Goal: Browse casually: Explore the website without a specific task or goal

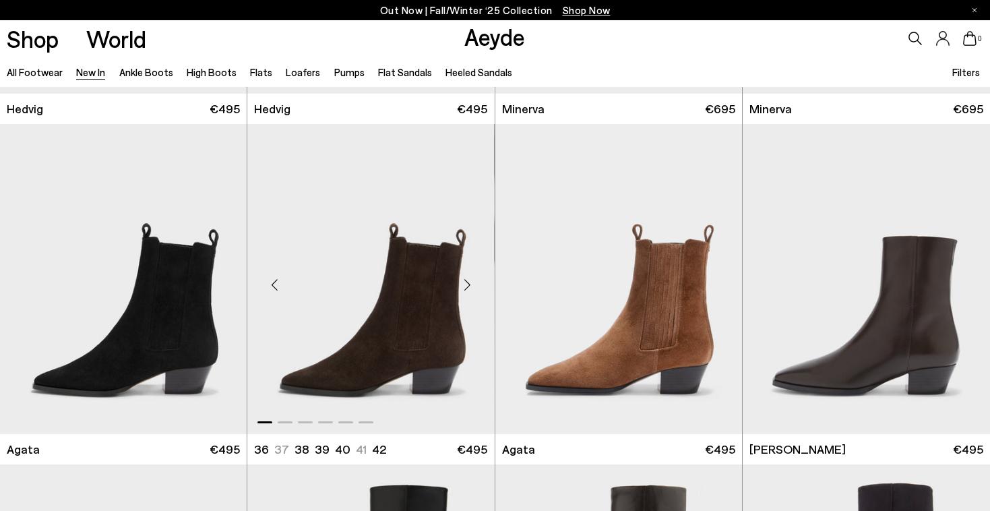
scroll to position [359, 0]
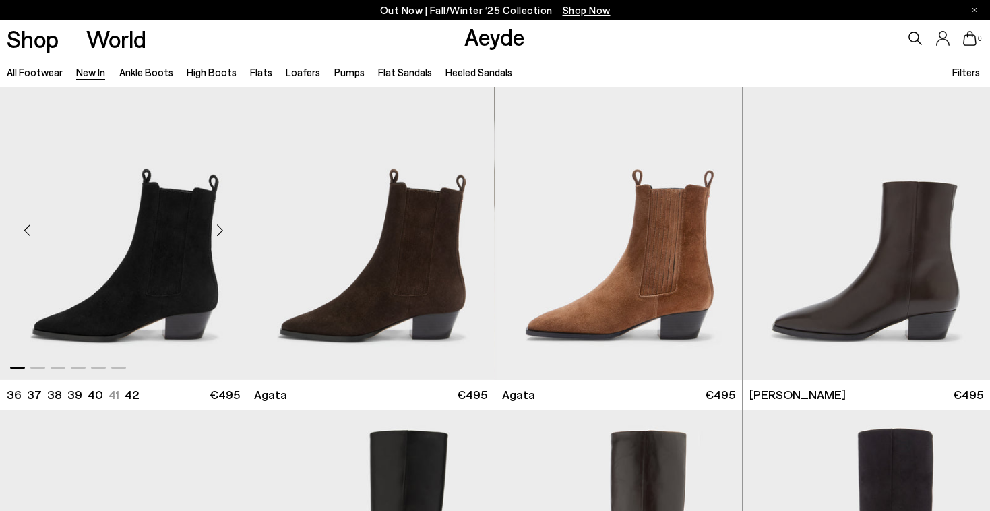
click at [218, 231] on div "Next slide" at bounding box center [220, 230] width 40 height 40
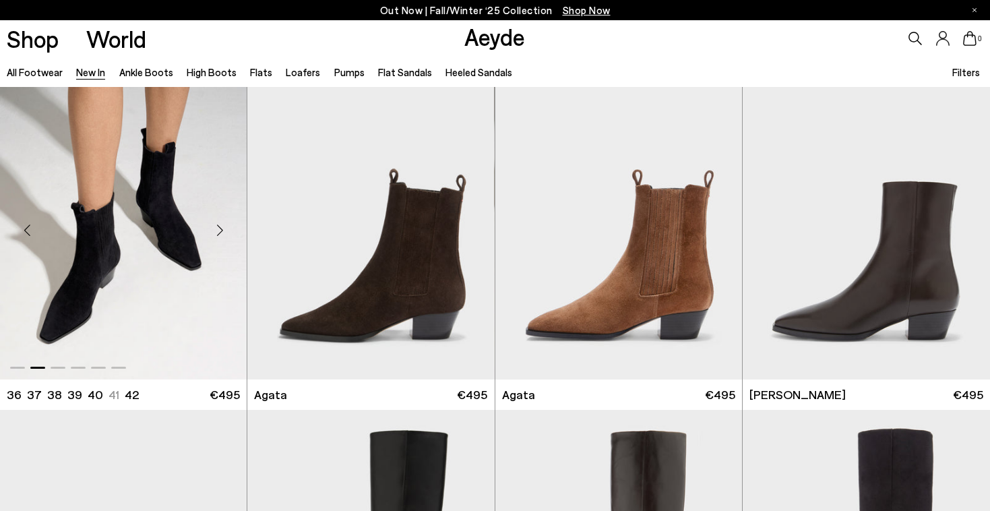
click at [218, 231] on div "Next slide" at bounding box center [220, 230] width 40 height 40
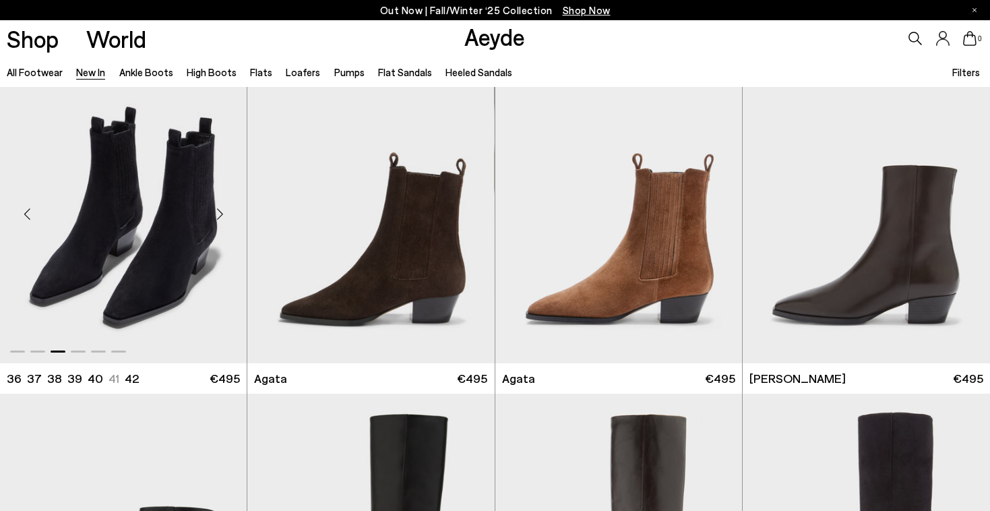
scroll to position [376, 0]
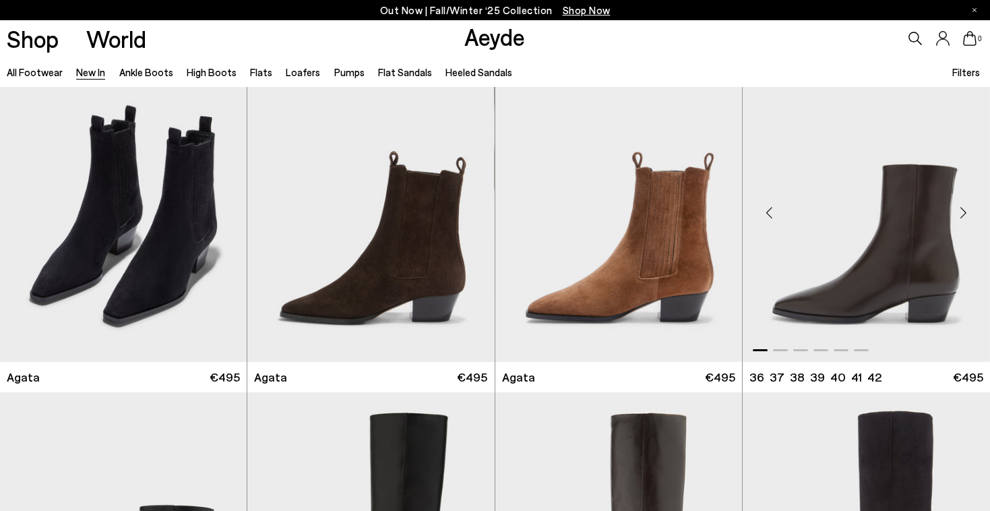
click at [961, 216] on div "Next slide" at bounding box center [963, 212] width 40 height 40
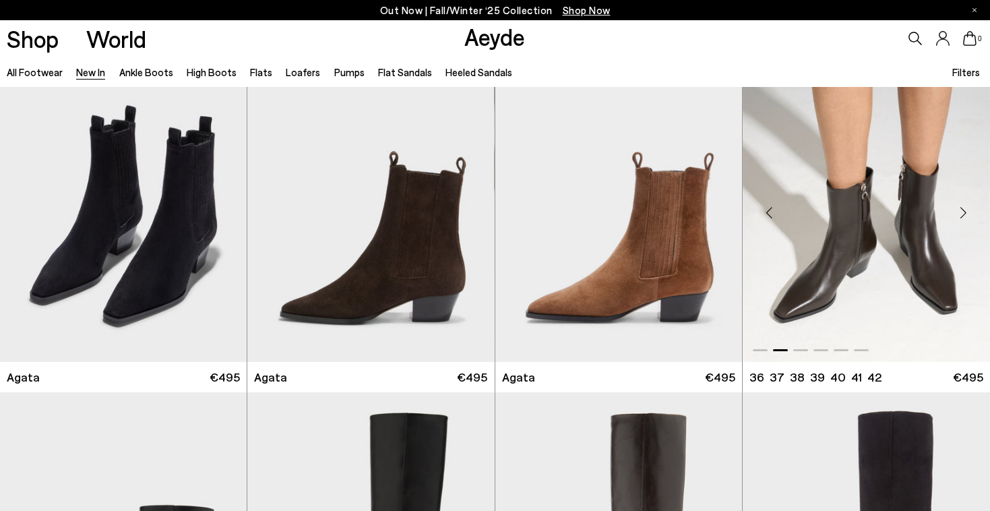
click at [961, 216] on div "Next slide" at bounding box center [963, 212] width 40 height 40
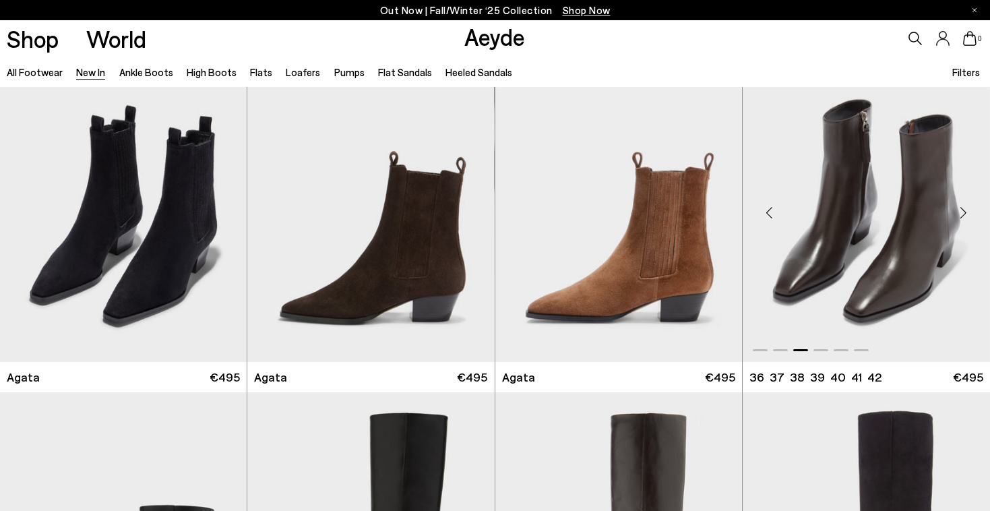
click at [962, 211] on div "Next slide" at bounding box center [963, 212] width 40 height 40
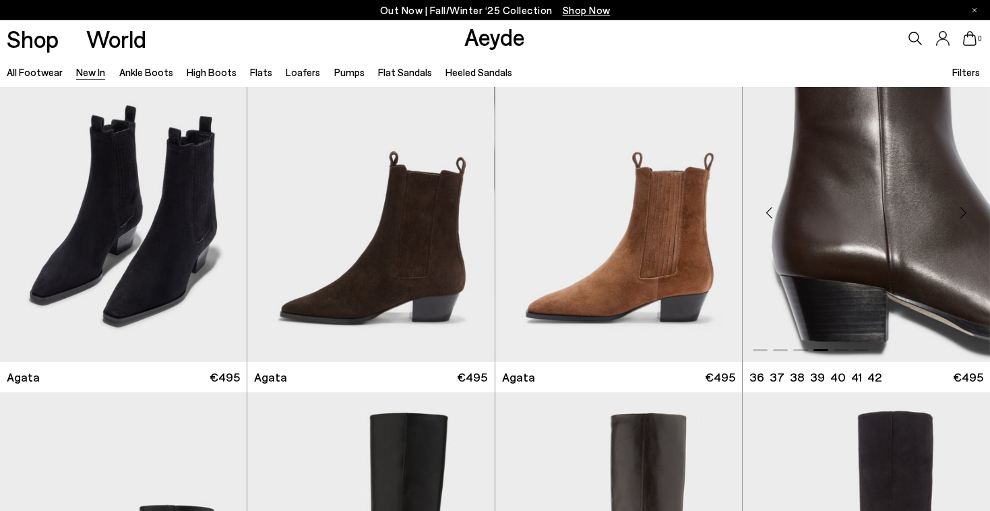
click at [962, 211] on div "Next slide" at bounding box center [963, 212] width 40 height 40
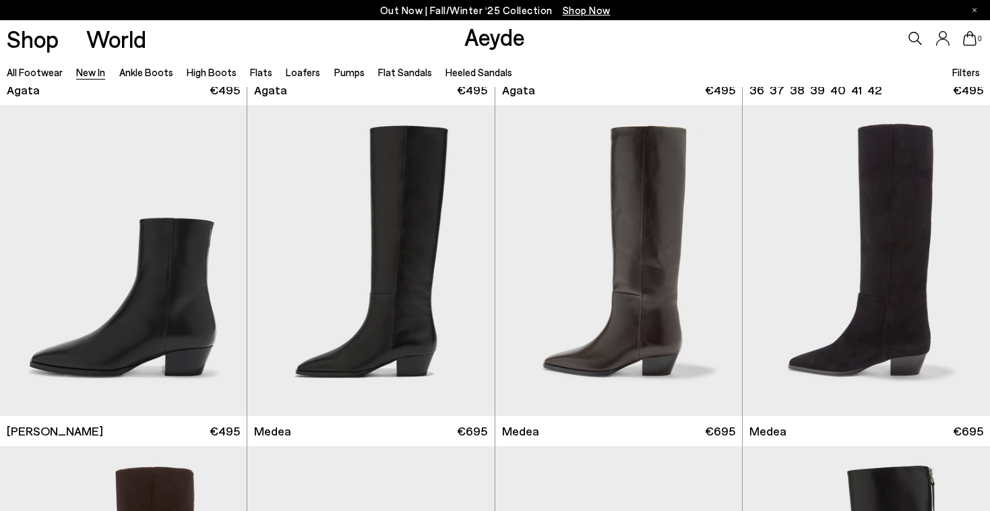
scroll to position [688, 0]
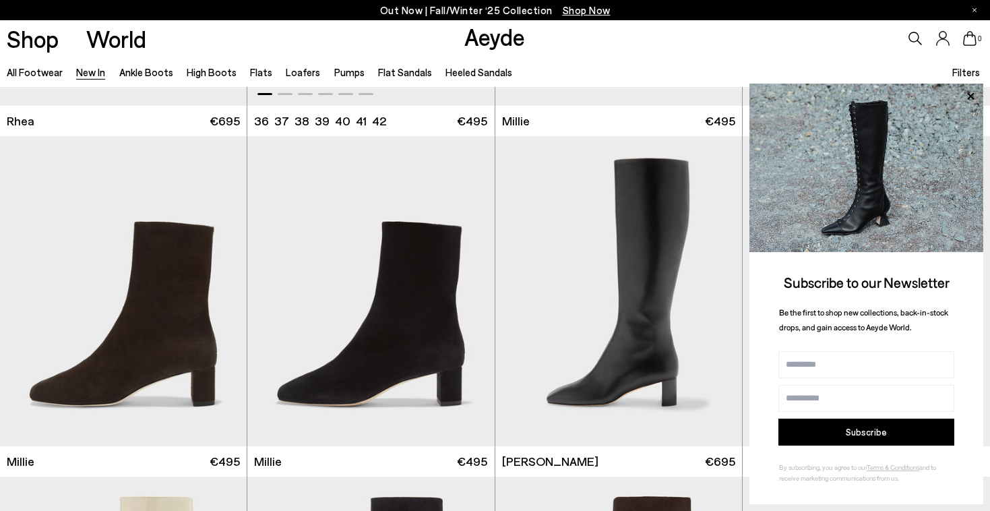
scroll to position [3133, 0]
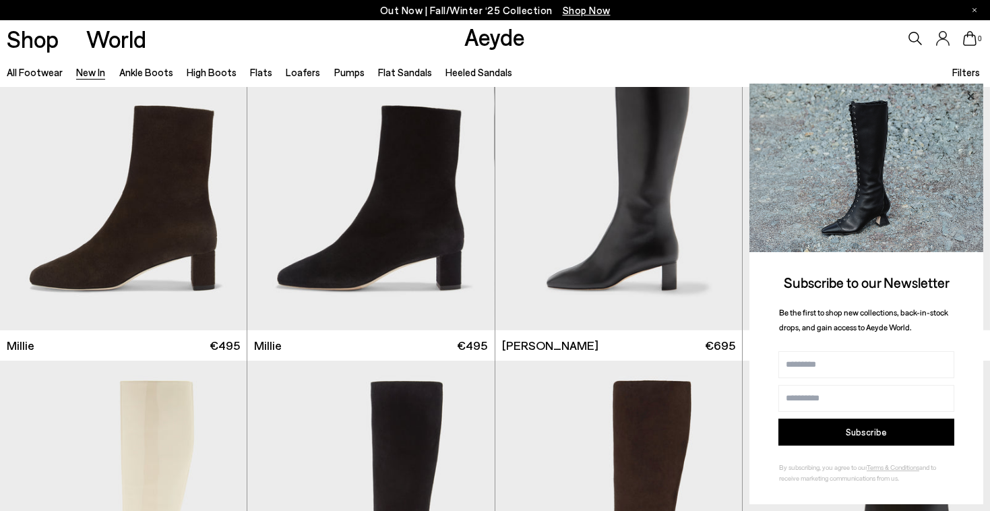
click at [972, 98] on icon at bounding box center [970, 95] width 7 height 7
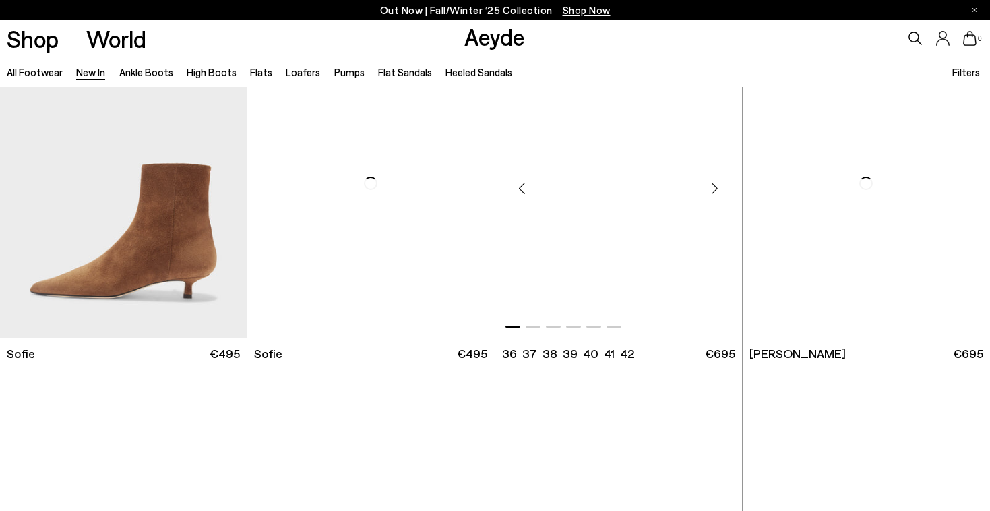
scroll to position [4576, 0]
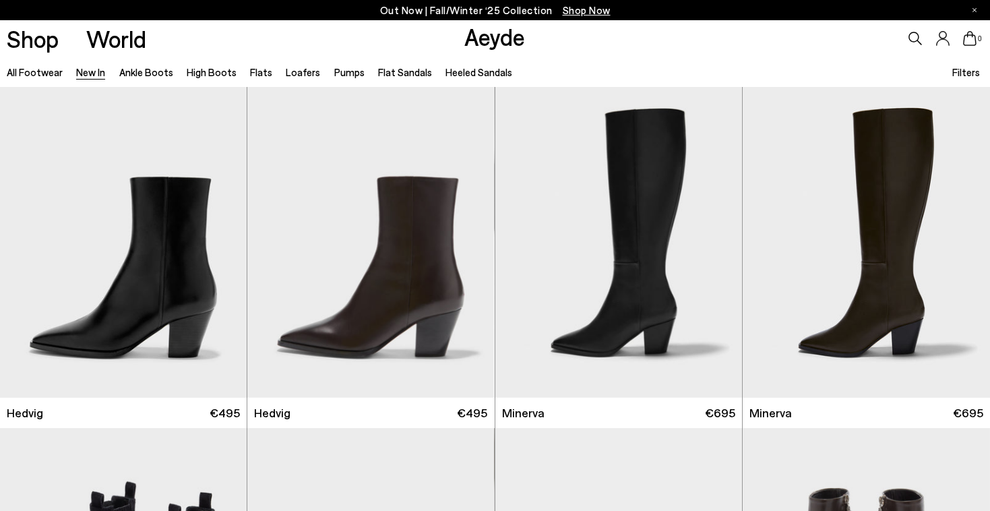
scroll to position [4545, 0]
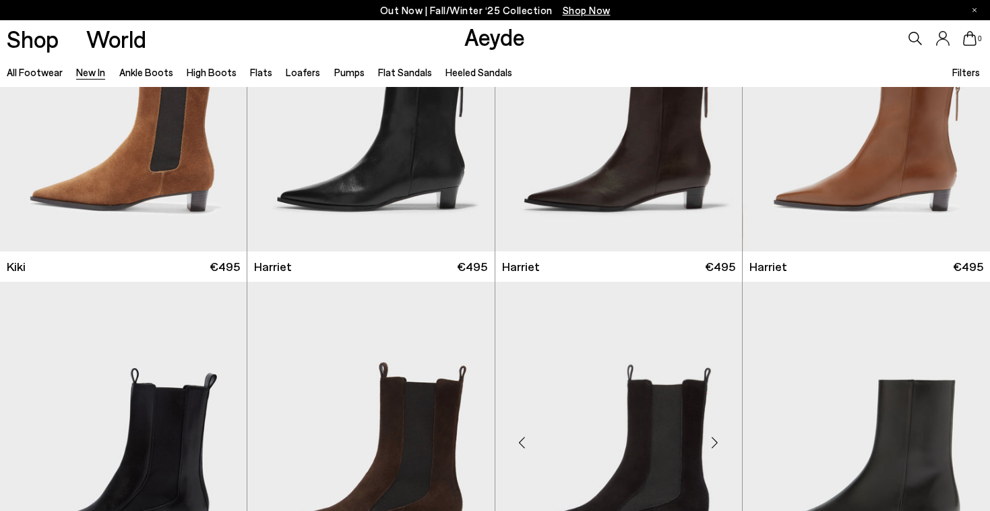
scroll to position [5060, 0]
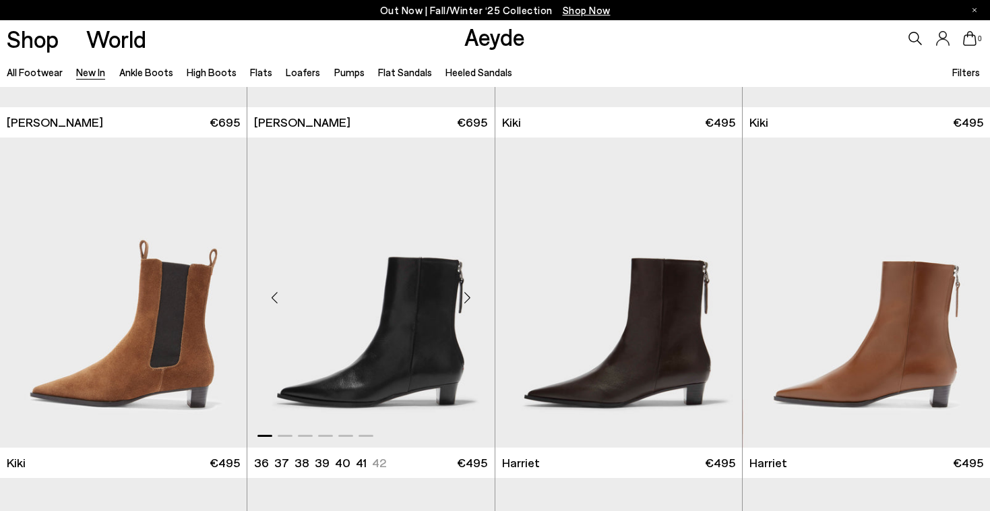
click at [470, 297] on div "Next slide" at bounding box center [468, 298] width 40 height 40
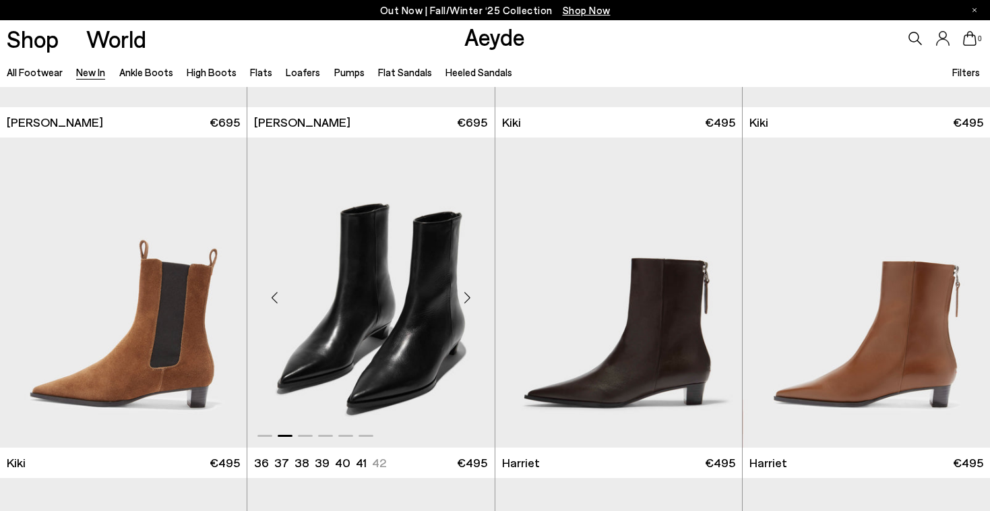
click at [470, 297] on div "Next slide" at bounding box center [468, 298] width 40 height 40
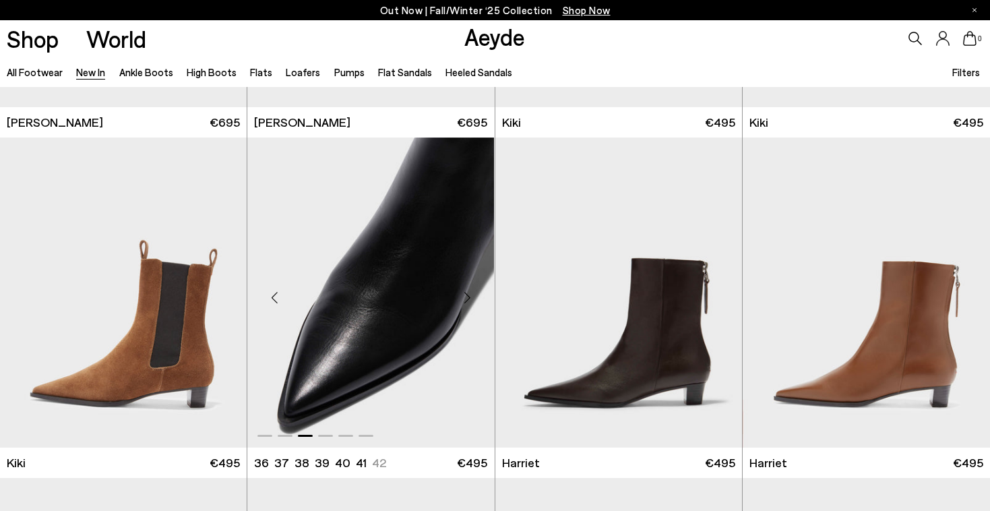
click at [470, 297] on div "Next slide" at bounding box center [468, 298] width 40 height 40
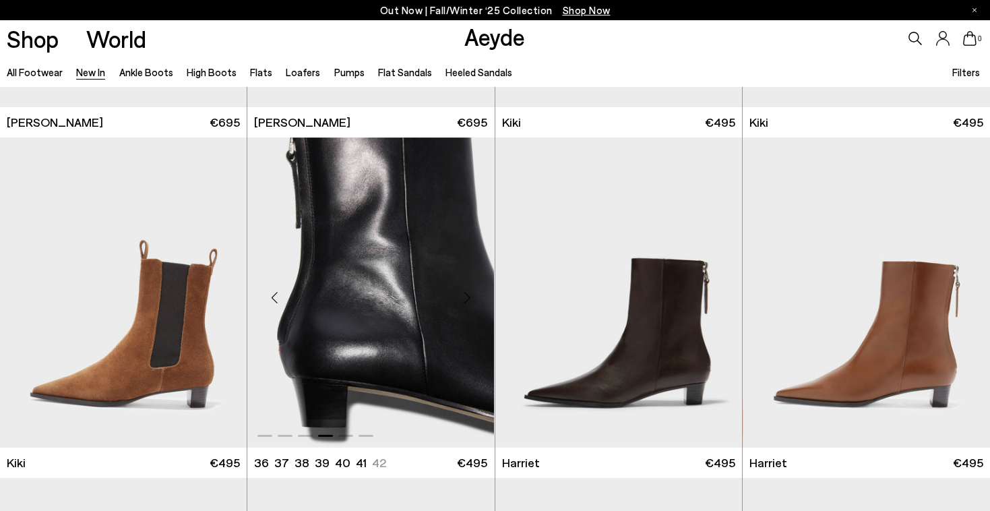
click at [470, 297] on div "Next slide" at bounding box center [468, 298] width 40 height 40
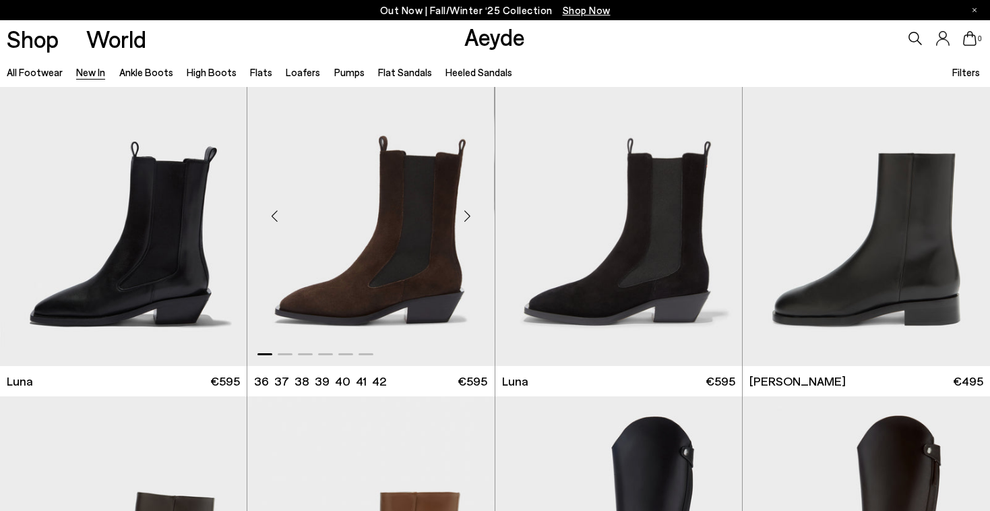
scroll to position [5492, 0]
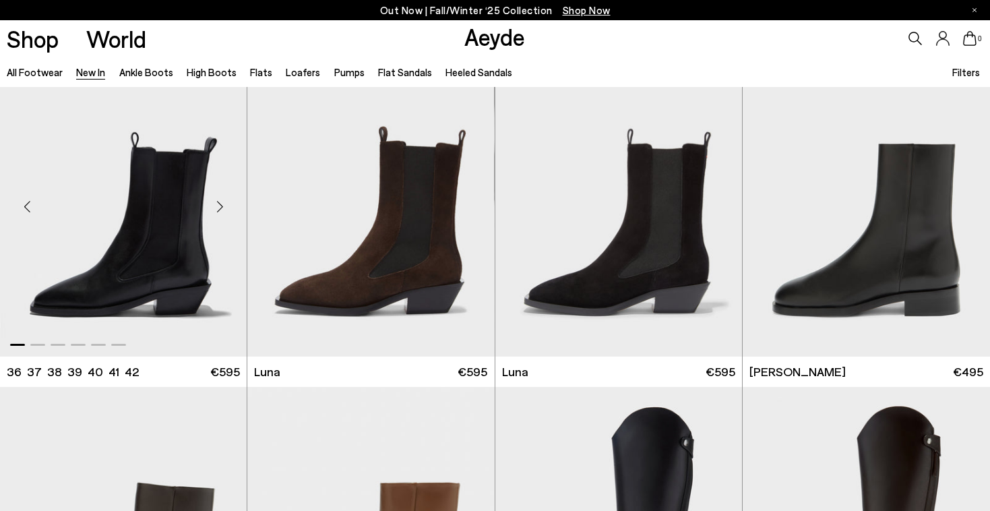
click at [220, 204] on div "Next slide" at bounding box center [220, 206] width 40 height 40
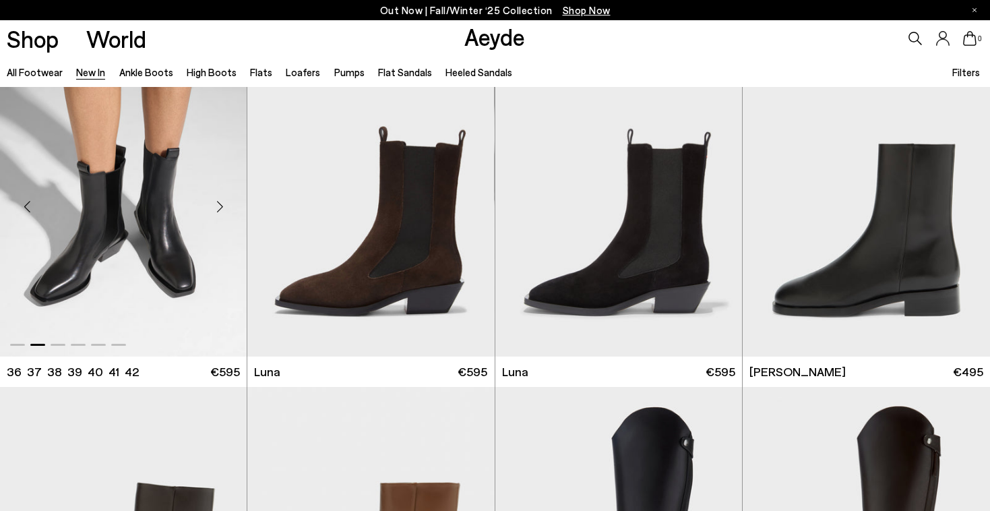
click at [220, 204] on div "Next slide" at bounding box center [220, 206] width 40 height 40
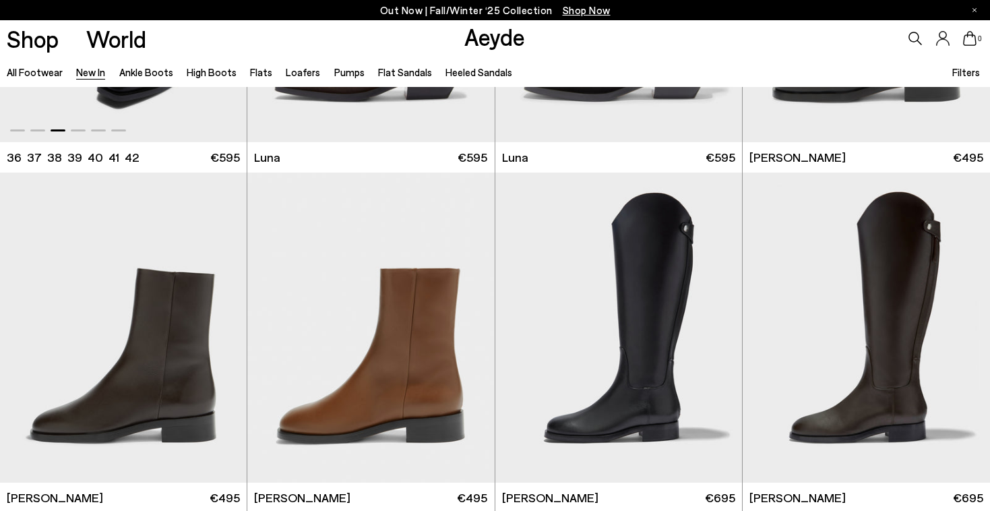
scroll to position [5773, 0]
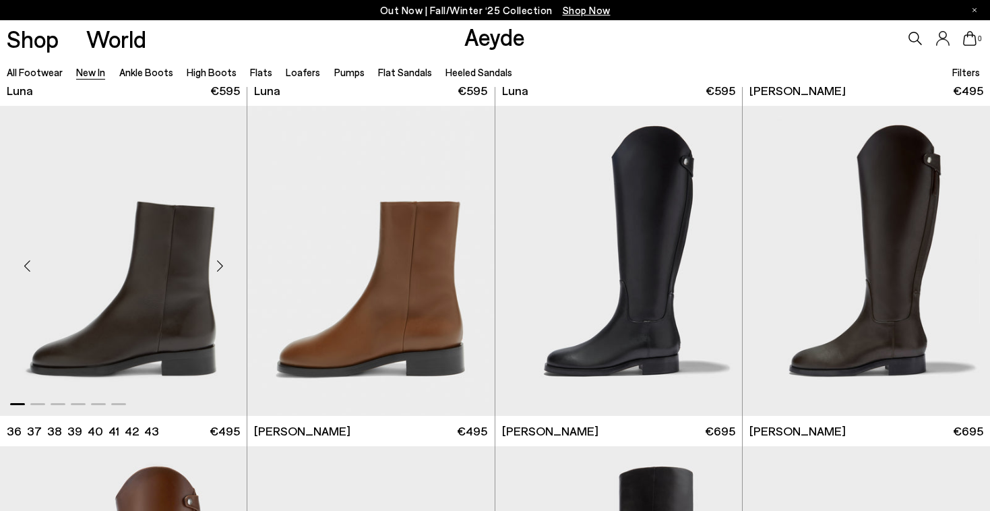
click at [218, 268] on div "Next slide" at bounding box center [220, 266] width 40 height 40
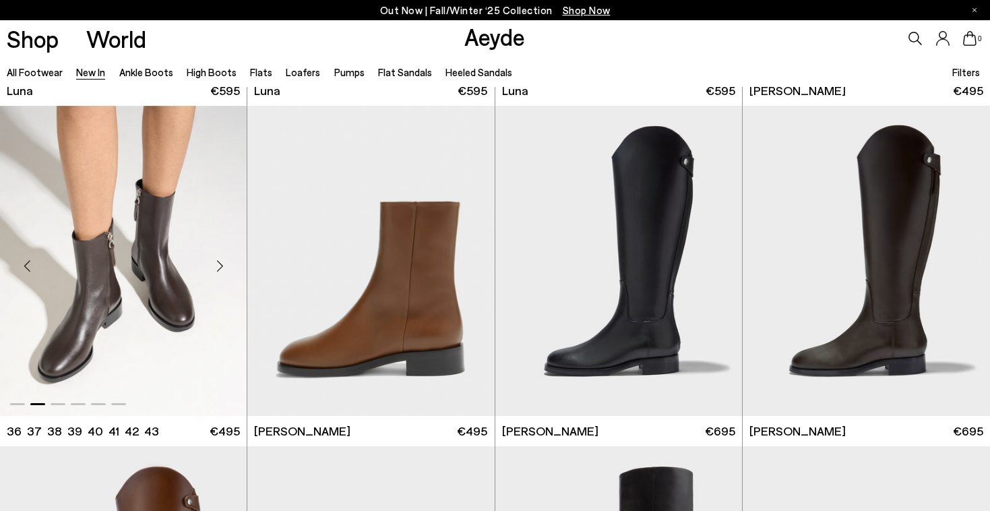
click at [218, 267] on div "Next slide" at bounding box center [220, 266] width 40 height 40
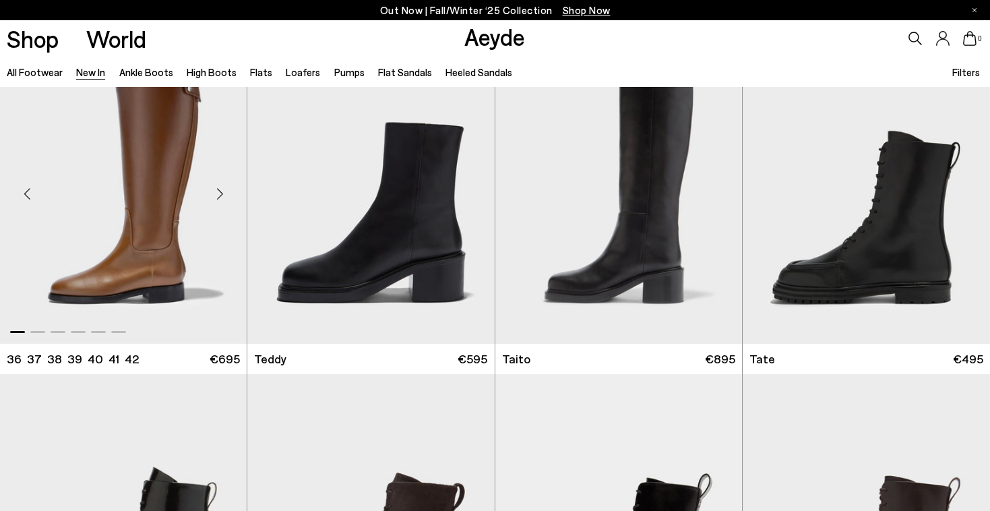
scroll to position [6170, 0]
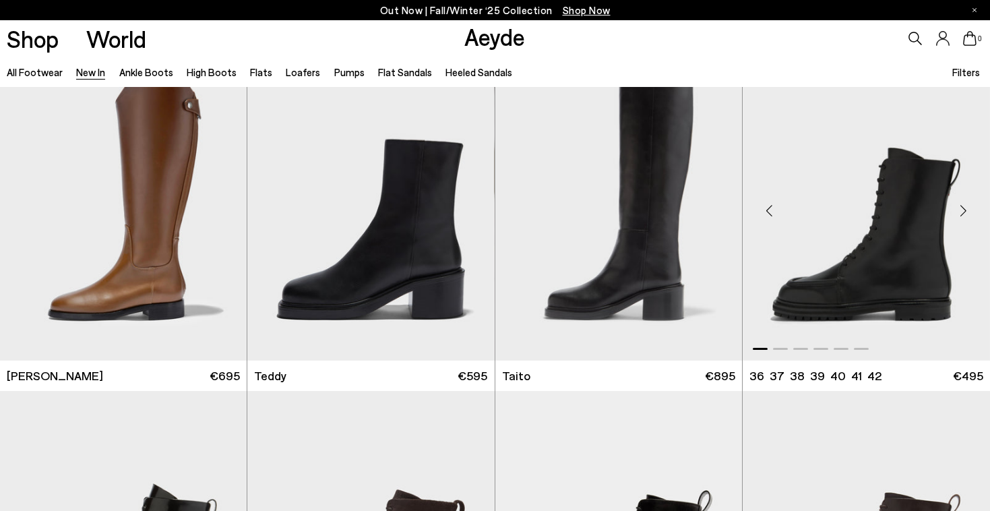
click at [963, 210] on div "Next slide" at bounding box center [963, 210] width 40 height 40
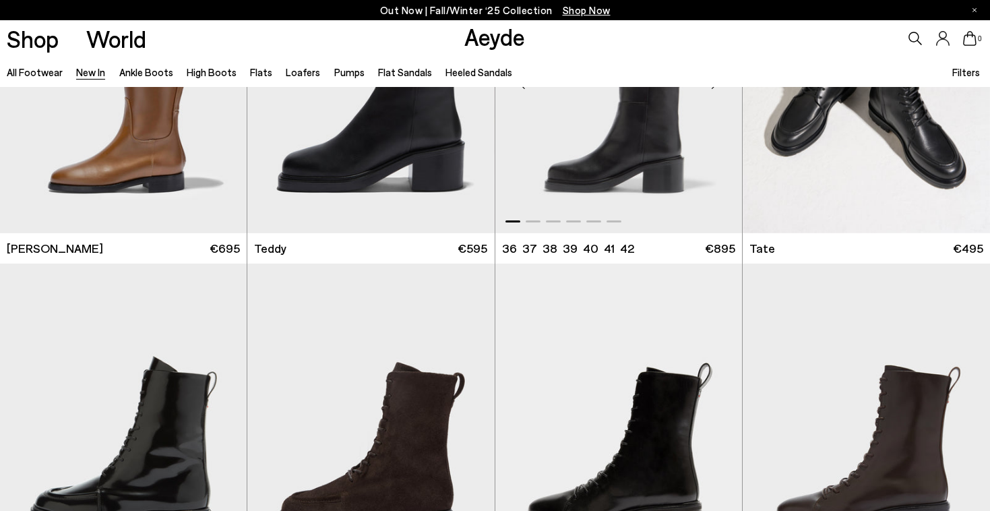
scroll to position [6480, 0]
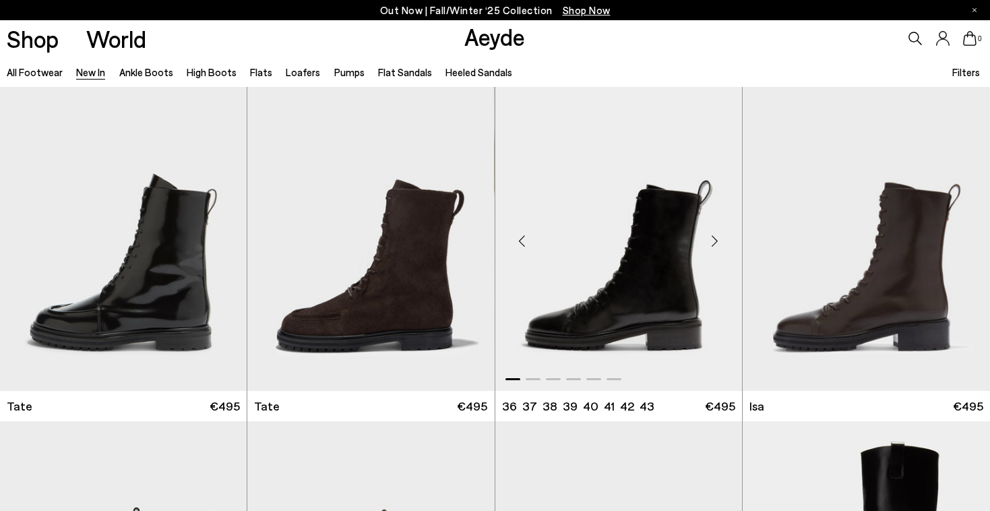
click at [718, 242] on div "Next slide" at bounding box center [715, 241] width 40 height 40
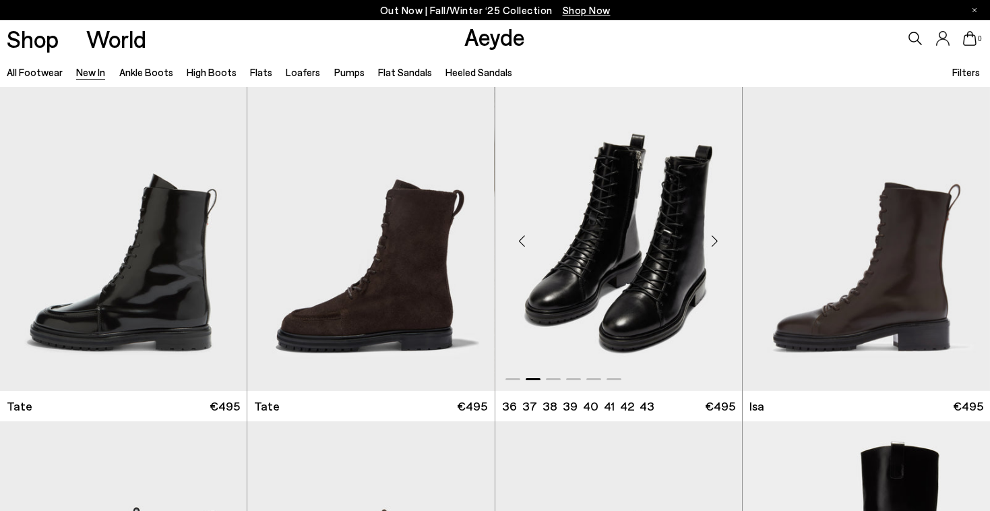
click at [718, 242] on div "Next slide" at bounding box center [715, 241] width 40 height 40
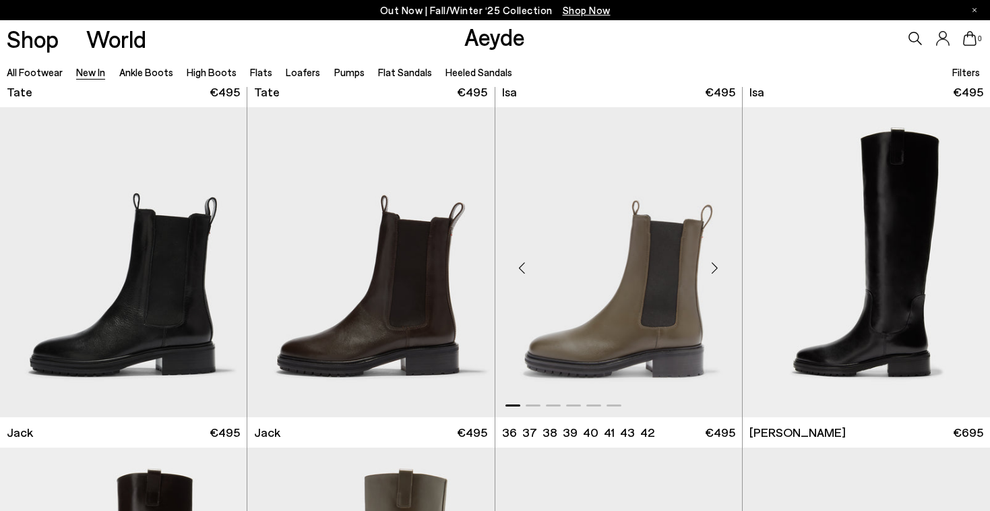
scroll to position [6804, 0]
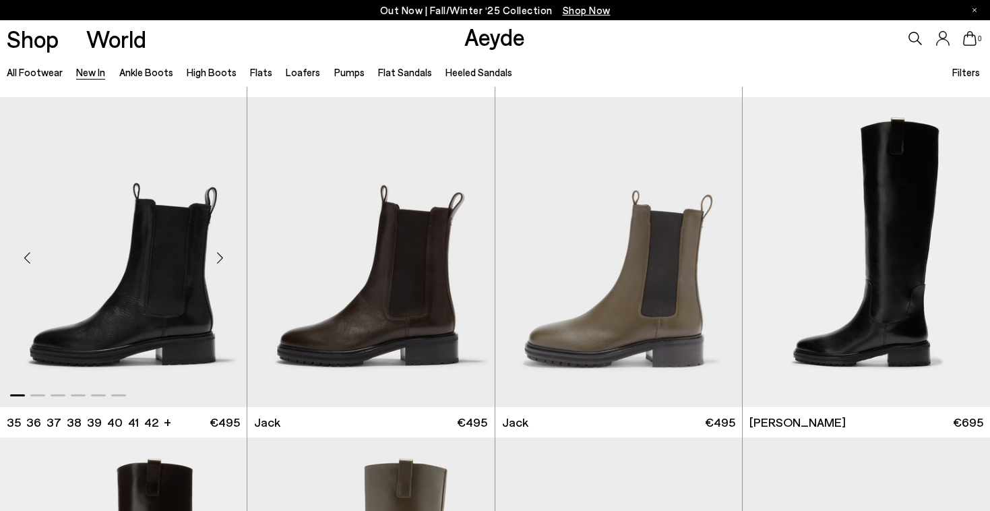
click at [214, 258] on div "Next slide" at bounding box center [220, 257] width 40 height 40
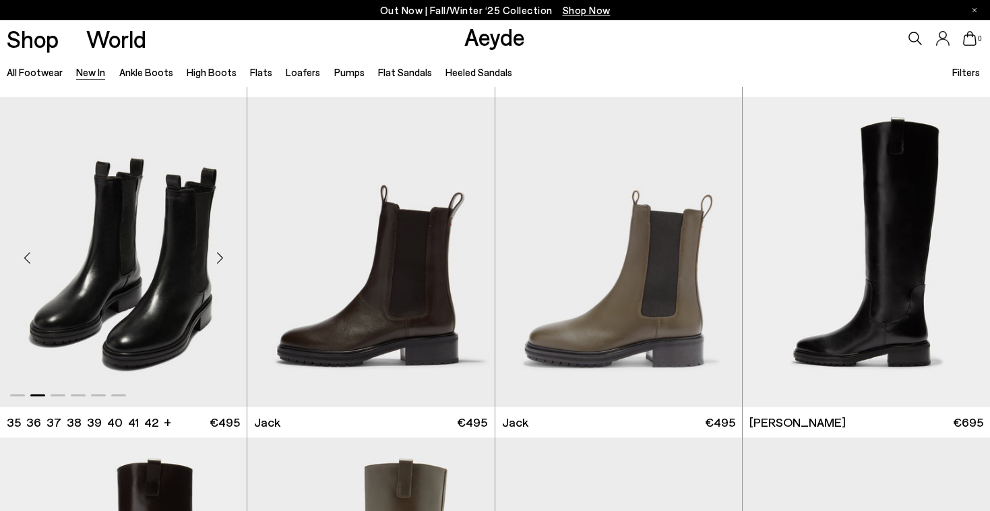
click at [214, 258] on div "Next slide" at bounding box center [220, 257] width 40 height 40
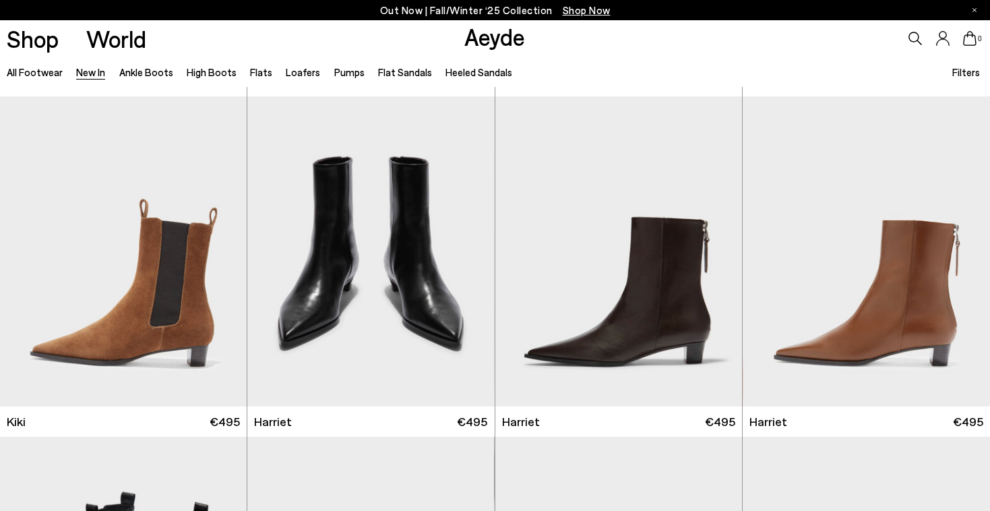
scroll to position [5176, 0]
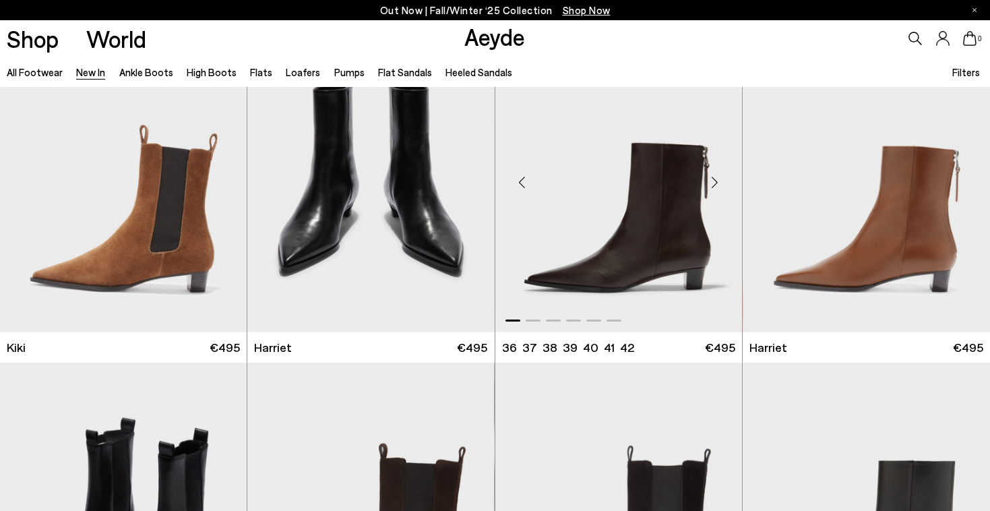
click at [714, 181] on div "Next slide" at bounding box center [715, 182] width 40 height 40
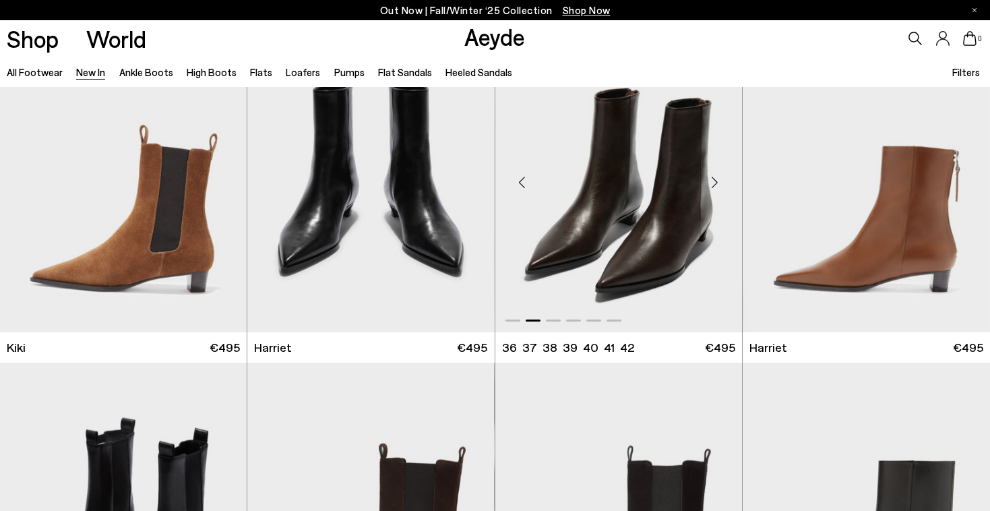
click at [714, 181] on div "Next slide" at bounding box center [715, 182] width 40 height 40
